Goal: Entertainment & Leisure: Consume media (video, audio)

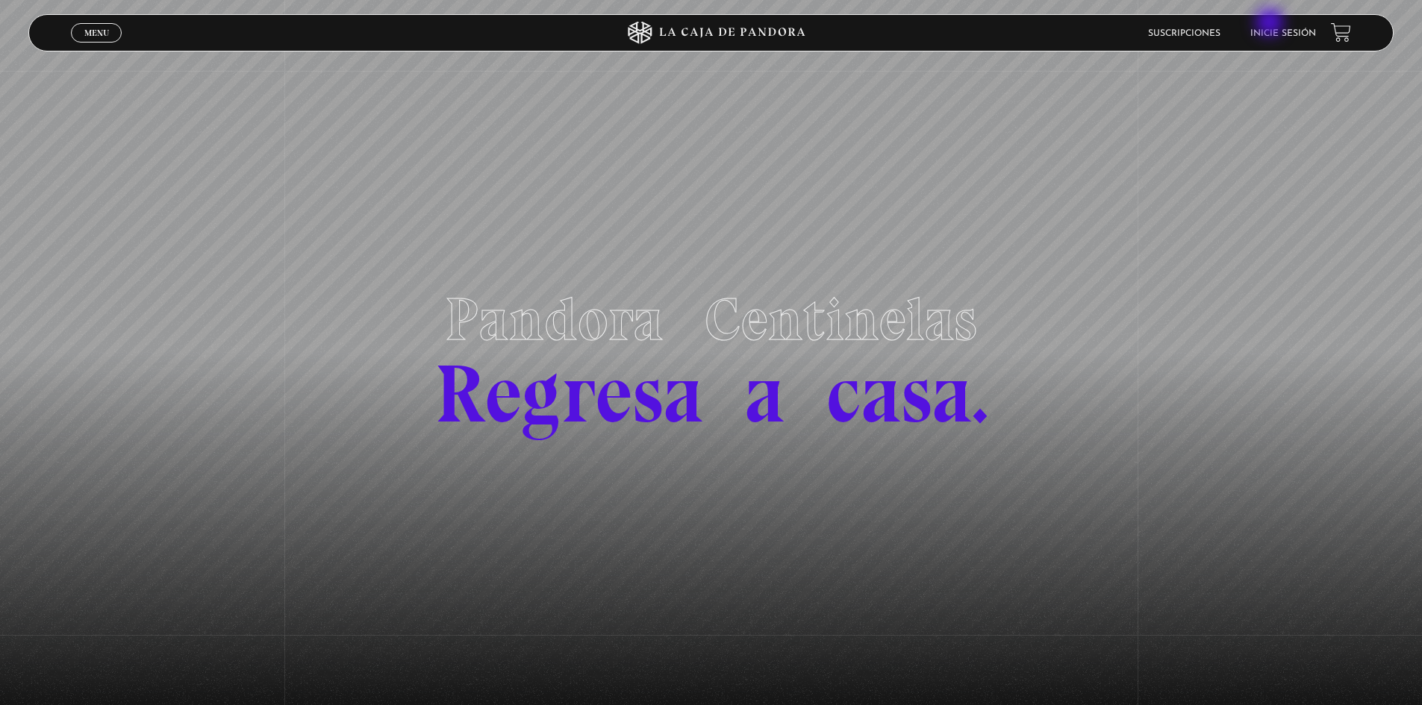
click at [1287, 29] on link "Inicie sesión" at bounding box center [1283, 33] width 66 height 9
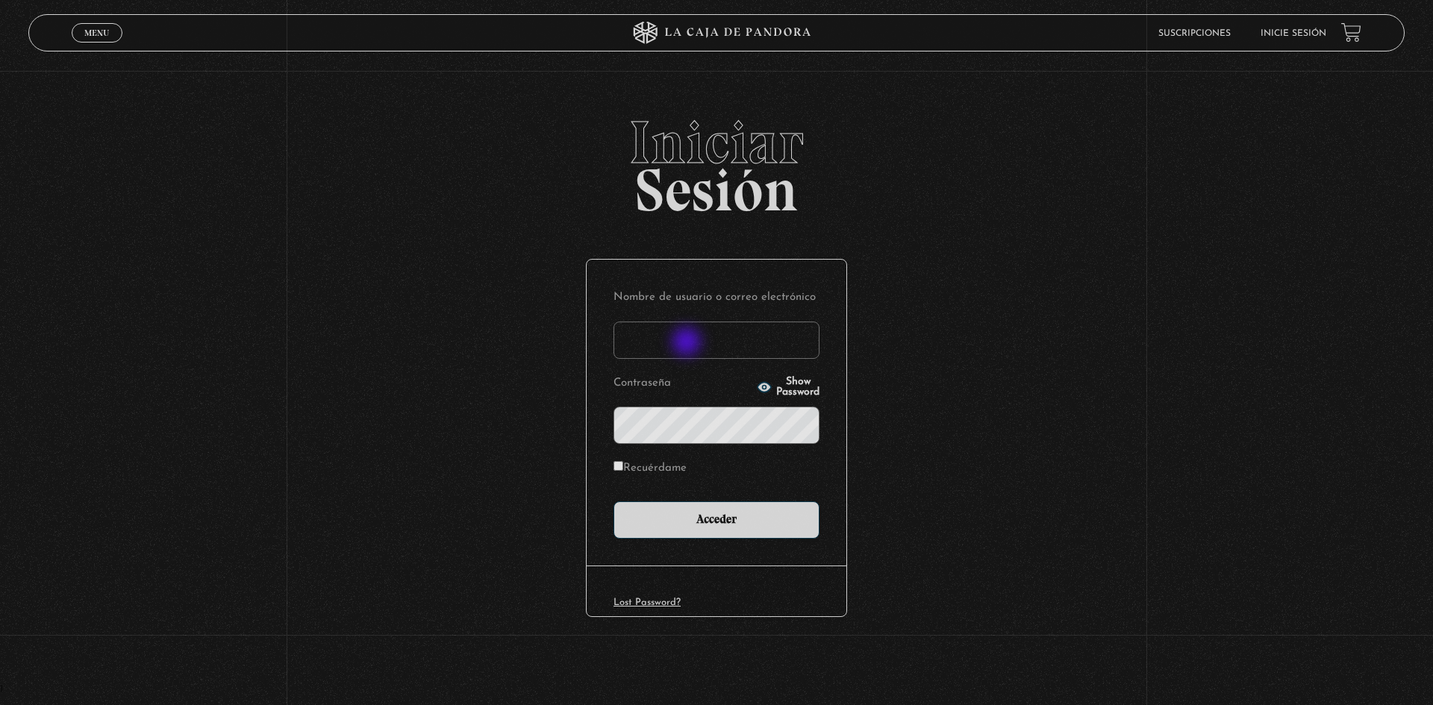
click at [685, 345] on input "Nombre de usuario o correo electrónico" at bounding box center [717, 340] width 206 height 37
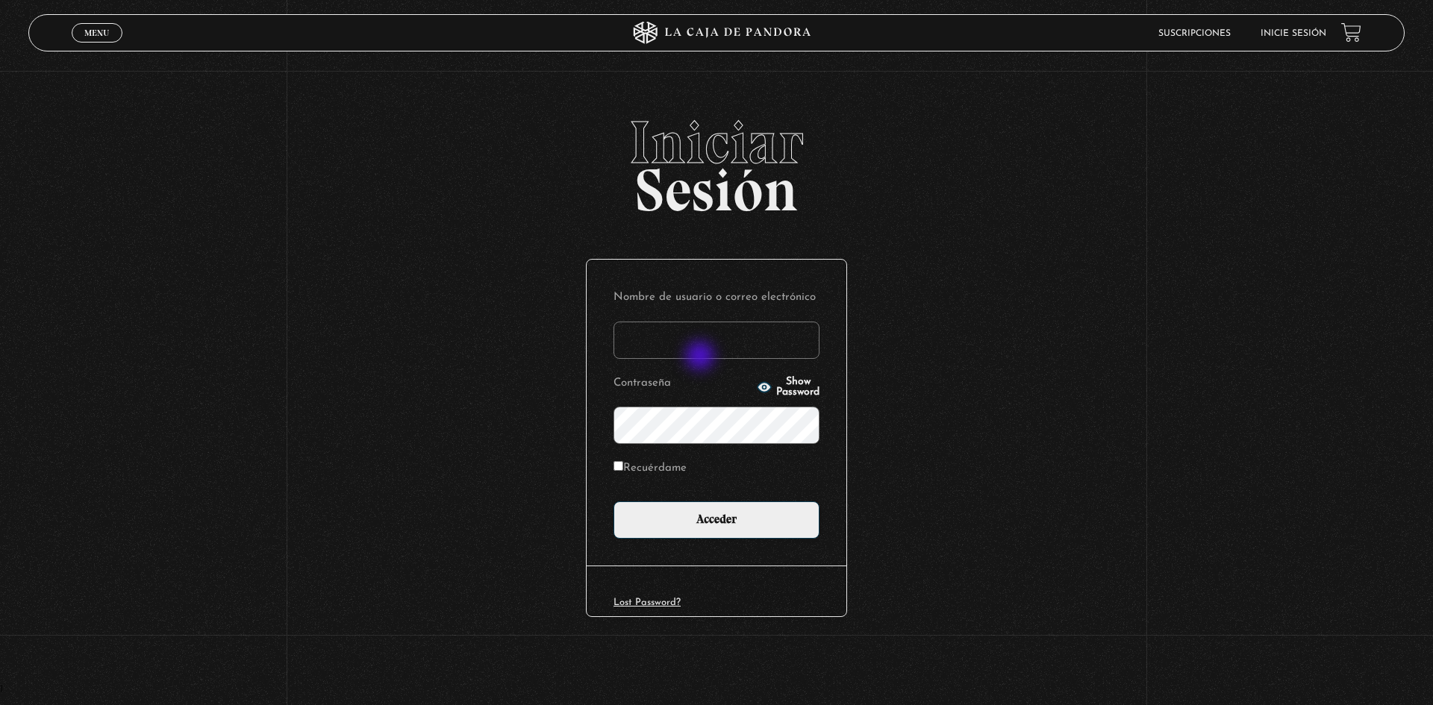
type input "knaranjo111@hotmail.com"
click at [614, 502] on input "Acceder" at bounding box center [717, 520] width 206 height 37
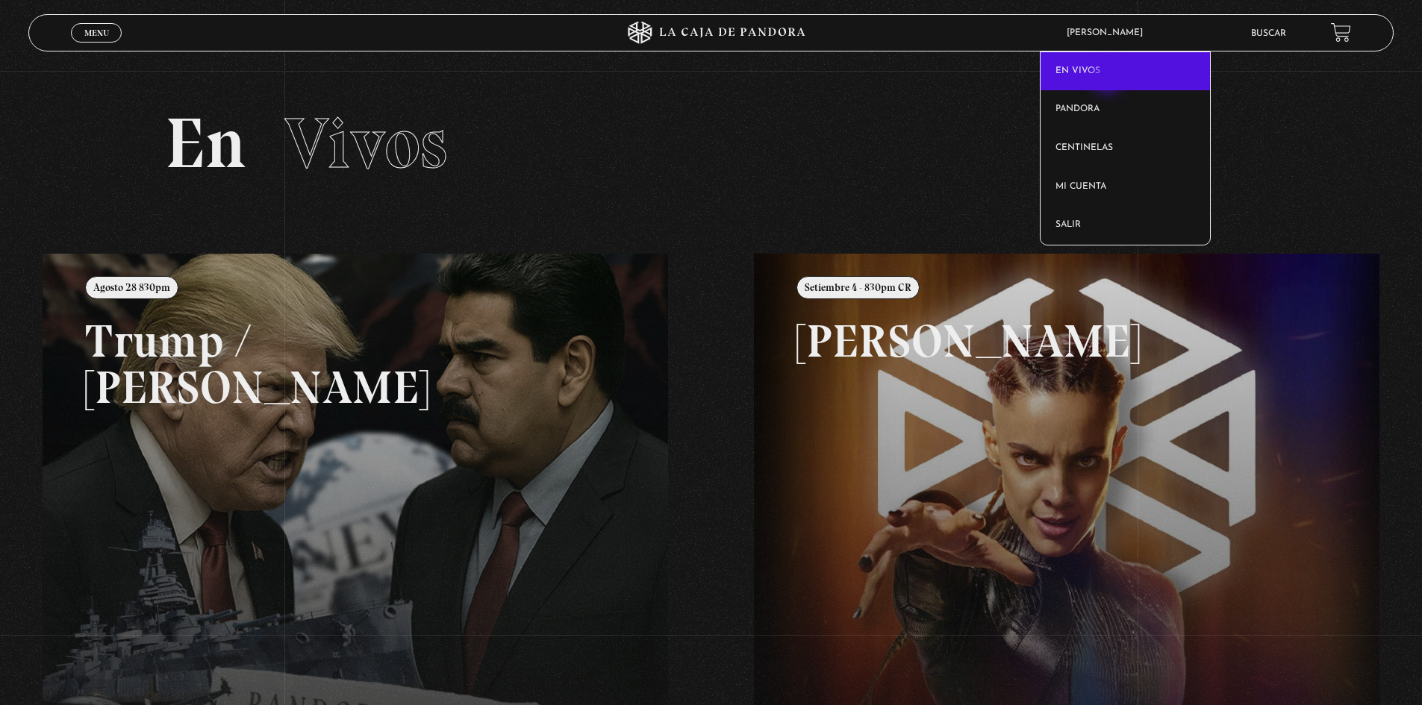
click at [1109, 79] on link "En vivos" at bounding box center [1124, 71] width 169 height 39
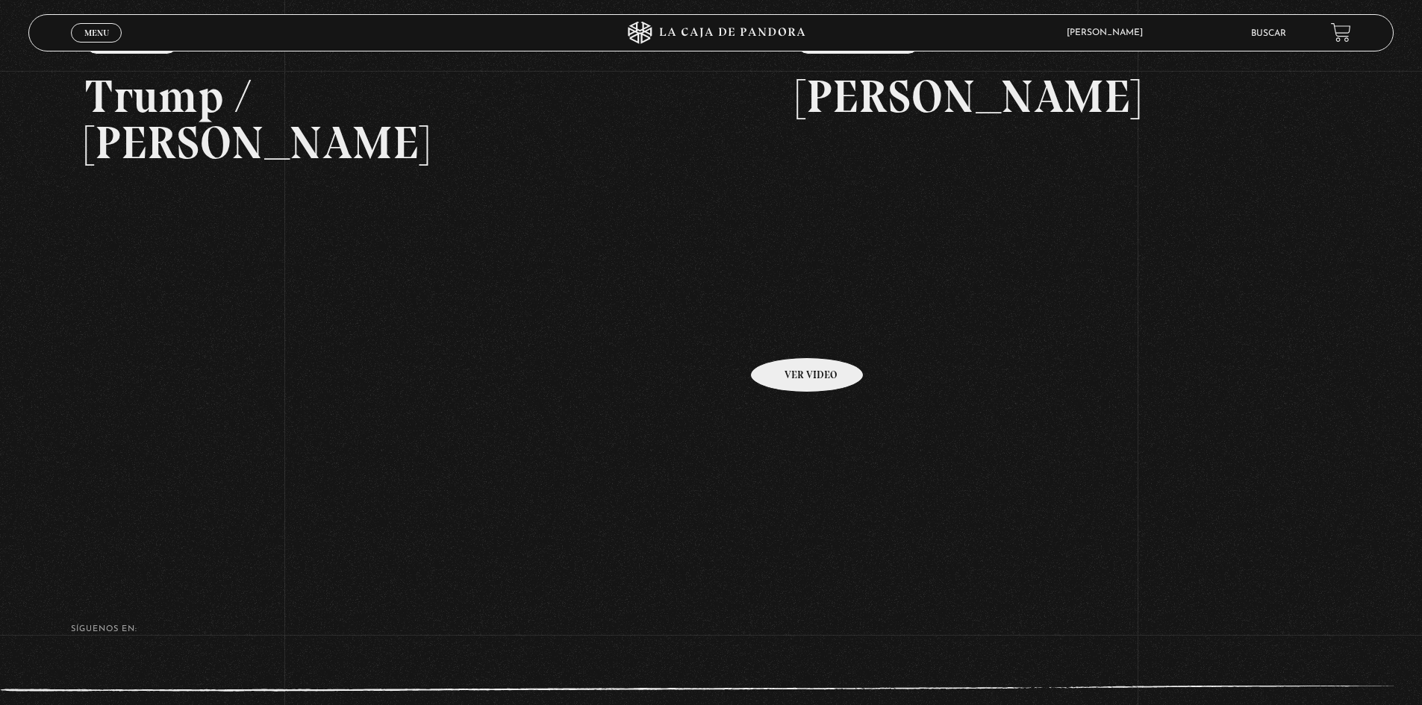
scroll to position [99, 0]
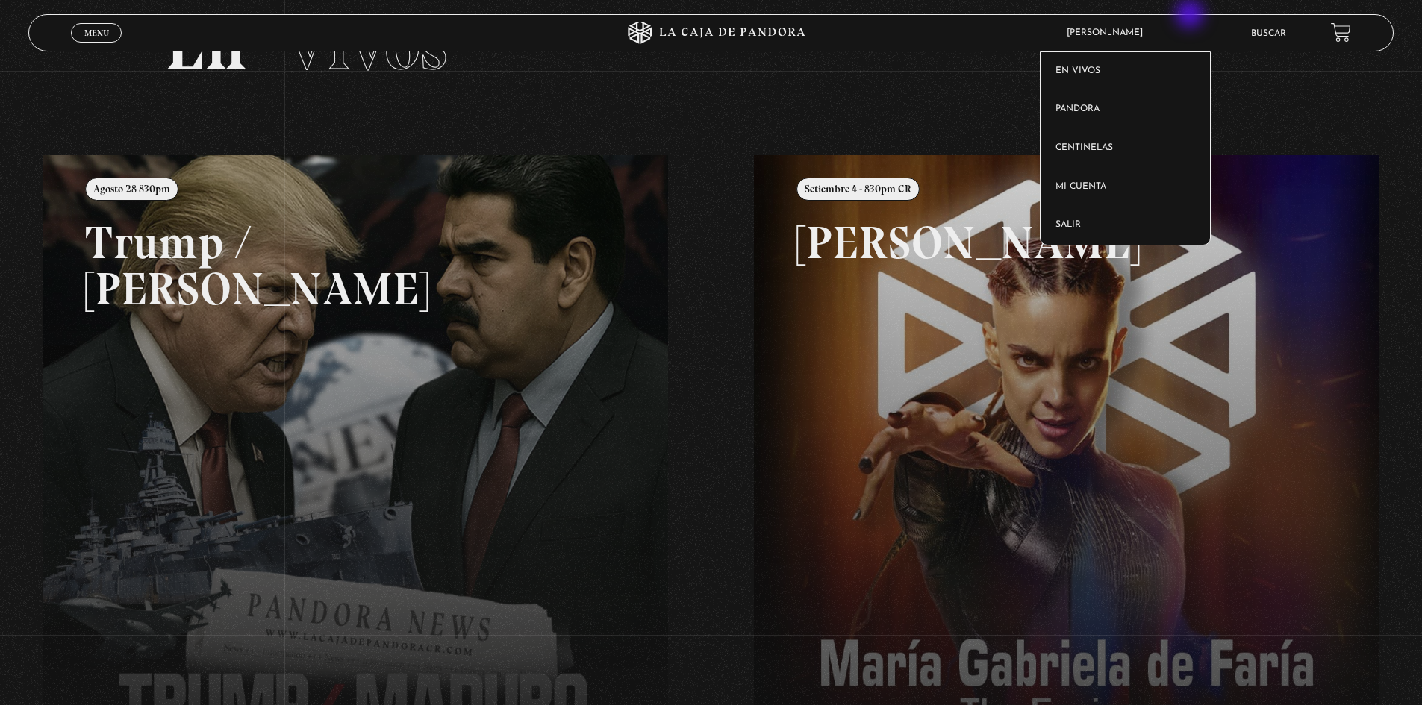
click at [1158, 29] on span "Kimberly Naranjo Fuentes" at bounding box center [1108, 32] width 99 height 9
click at [1099, 109] on link "Pandora" at bounding box center [1124, 109] width 169 height 39
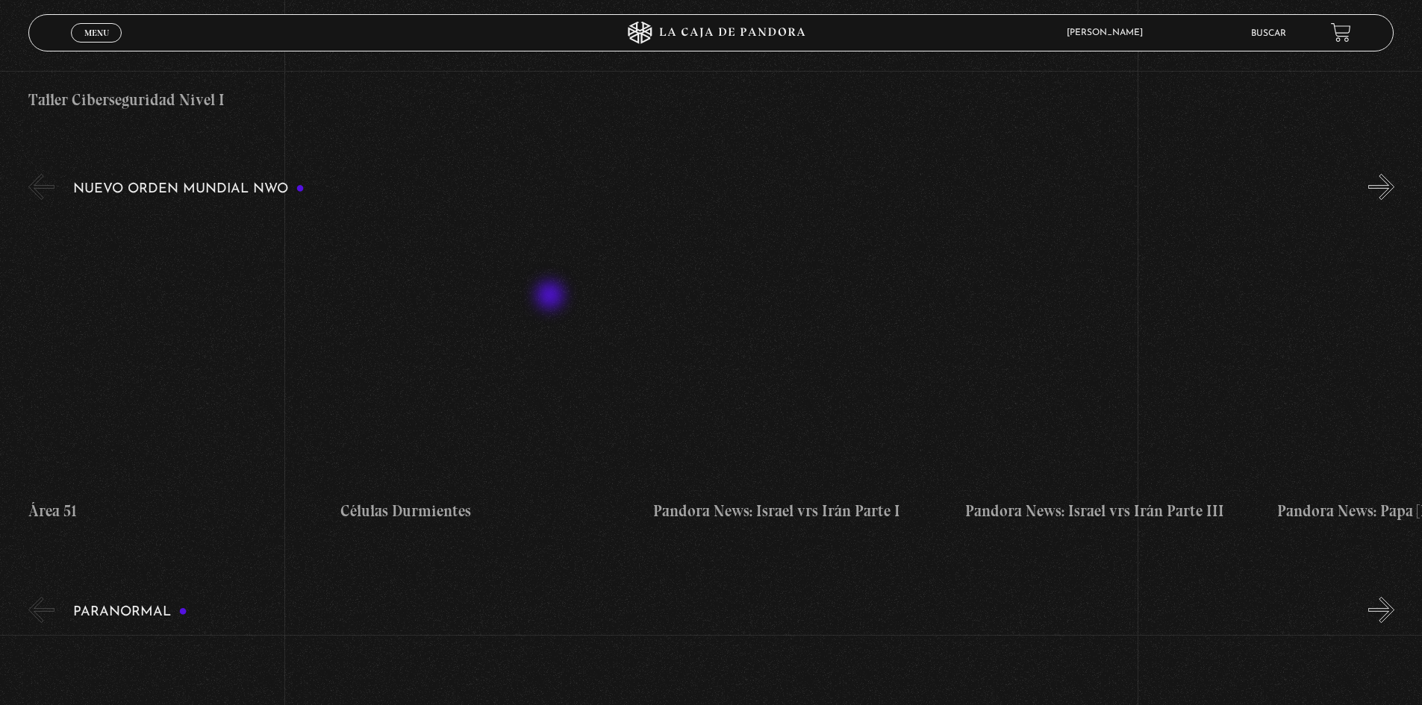
scroll to position [970, 0]
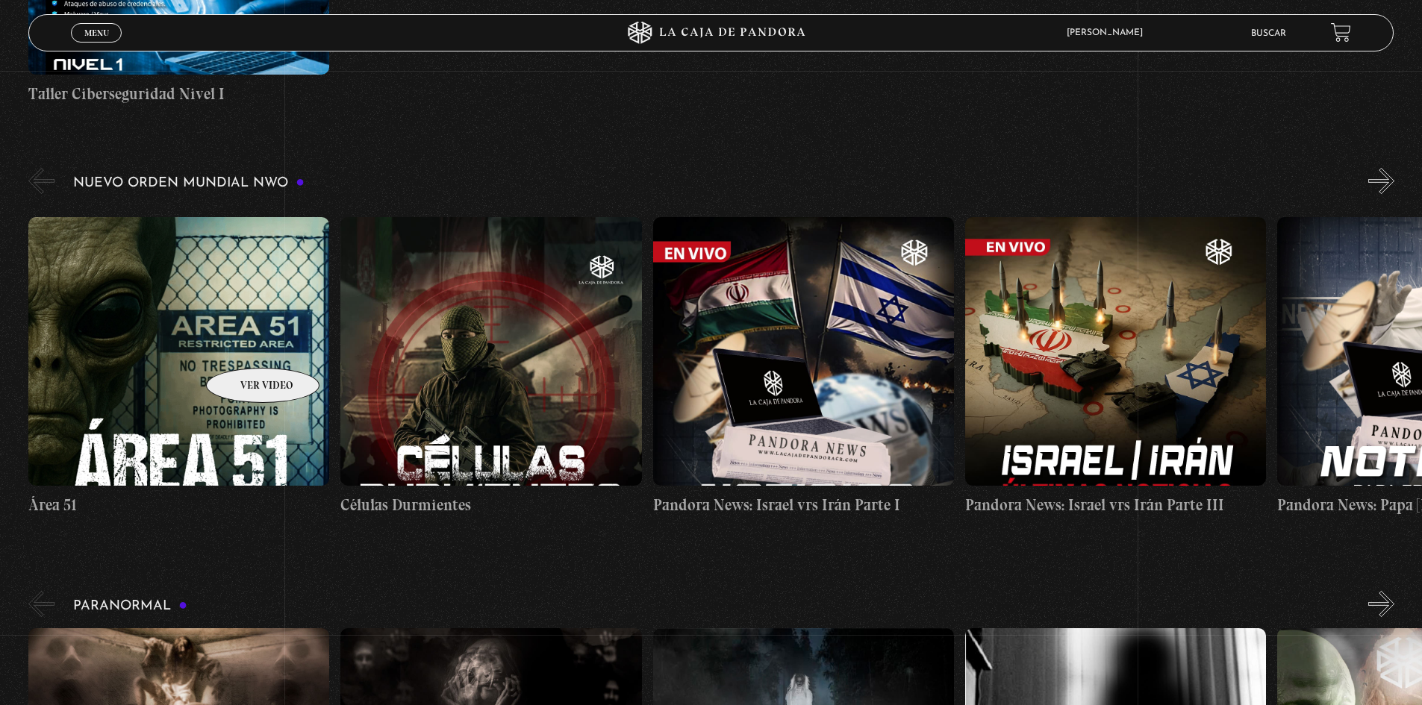
click at [243, 346] on figure at bounding box center [178, 351] width 301 height 269
click at [145, 368] on figure at bounding box center [178, 351] width 301 height 269
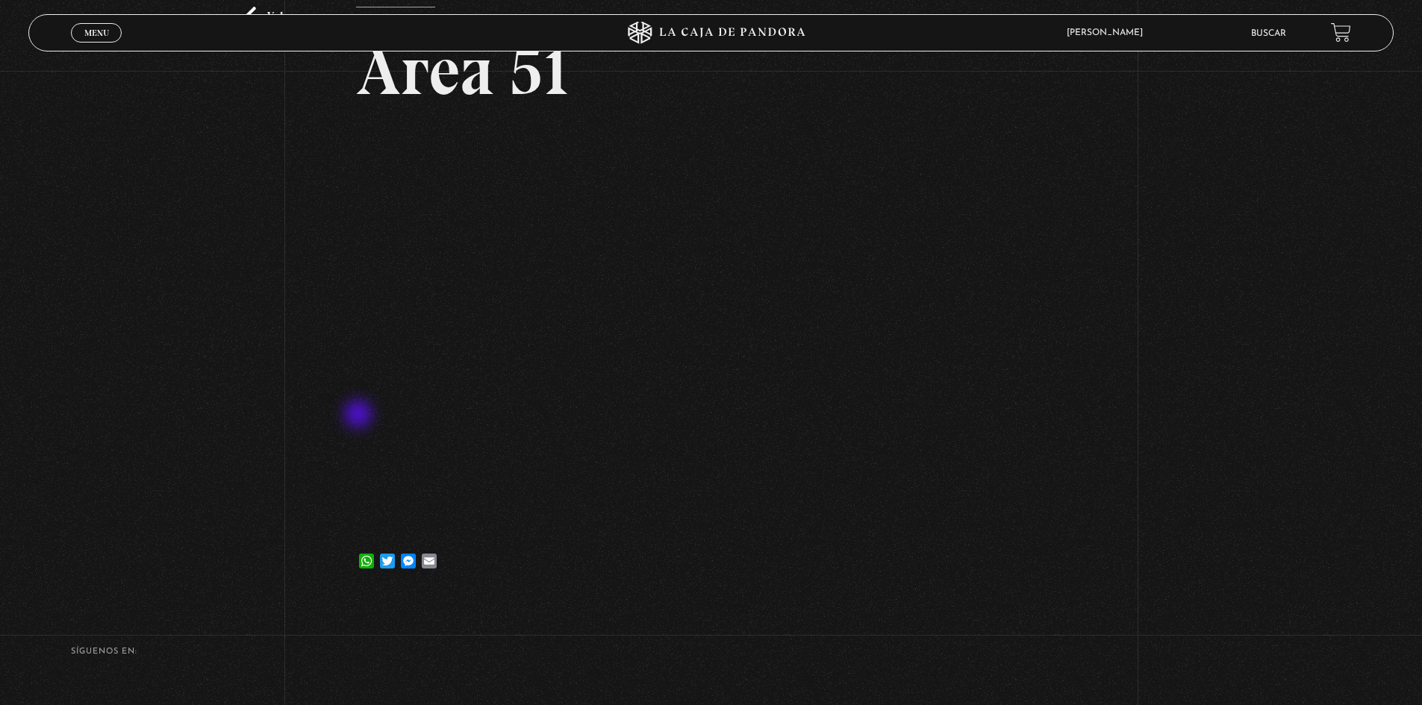
scroll to position [149, 0]
